Goal: Task Accomplishment & Management: Manage account settings

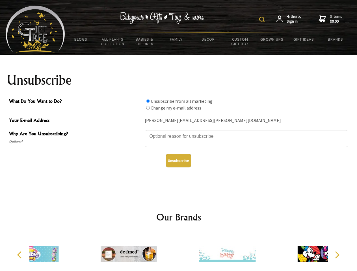
click at [263, 20] on img at bounding box center [262, 20] width 6 height 6
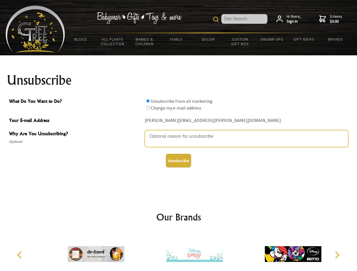
click at [179, 132] on textarea "Why Are You Unsubscribing?" at bounding box center [247, 138] width 204 height 17
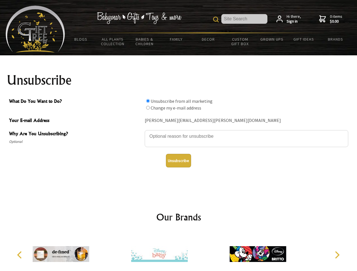
click at [148, 101] on input "What Do You Want to Do?" at bounding box center [148, 101] width 4 height 4
click at [148, 108] on input "What Do You Want to Do?" at bounding box center [148, 108] width 4 height 4
click at [178, 161] on button "Unsubscribe" at bounding box center [178, 161] width 25 height 14
radio input "true"
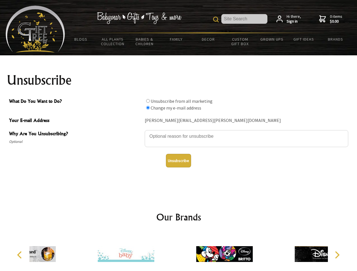
click at [179, 252] on div at bounding box center [224, 255] width 98 height 44
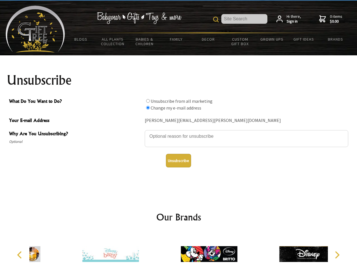
click at [20, 255] on icon "Previous" at bounding box center [19, 255] width 7 height 7
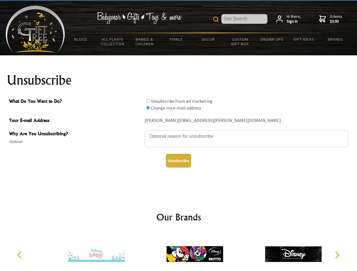
click at [337, 255] on icon "Next" at bounding box center [336, 255] width 7 height 7
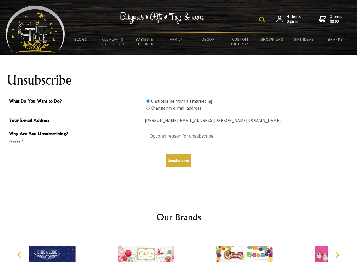
click at [263, 20] on img at bounding box center [262, 20] width 6 height 6
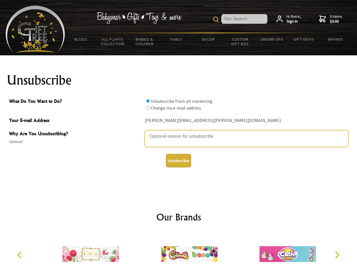
click at [179, 132] on textarea "Why Are You Unsubscribing?" at bounding box center [247, 138] width 204 height 17
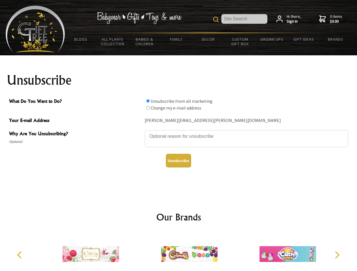
click at [148, 101] on input "What Do You Want to Do?" at bounding box center [148, 101] width 4 height 4
click at [148, 108] on input "What Do You Want to Do?" at bounding box center [148, 108] width 4 height 4
radio input "true"
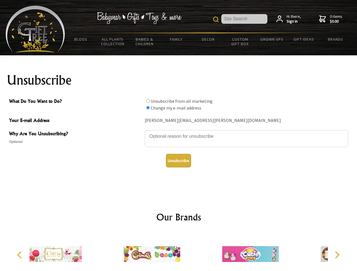
click at [178, 161] on button "Unsubscribe" at bounding box center [178, 161] width 25 height 14
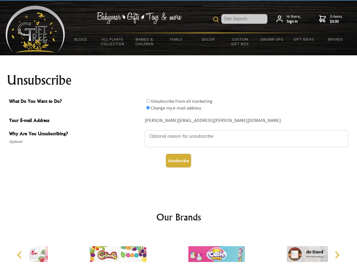
click at [179, 252] on div at bounding box center [216, 255] width 98 height 44
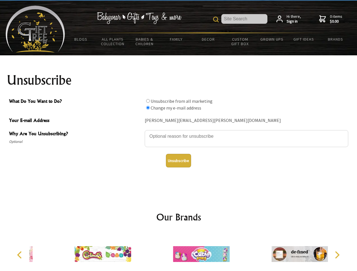
click at [20, 255] on icon "Previous" at bounding box center [19, 255] width 7 height 7
click at [337, 255] on icon "Next" at bounding box center [336, 255] width 7 height 7
